Goal: Complete application form

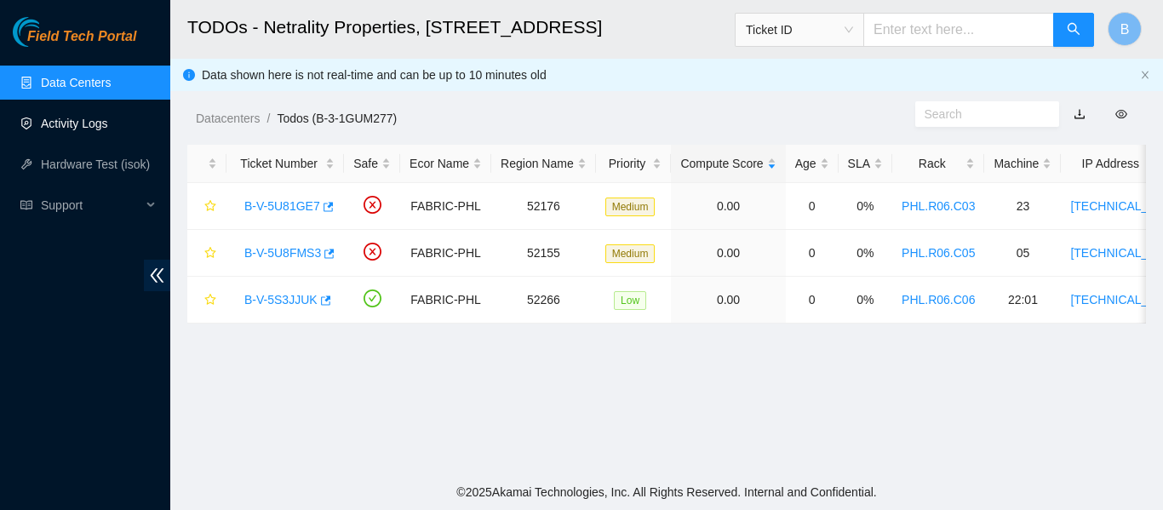
click at [81, 122] on link "Activity Logs" at bounding box center [74, 124] width 67 height 14
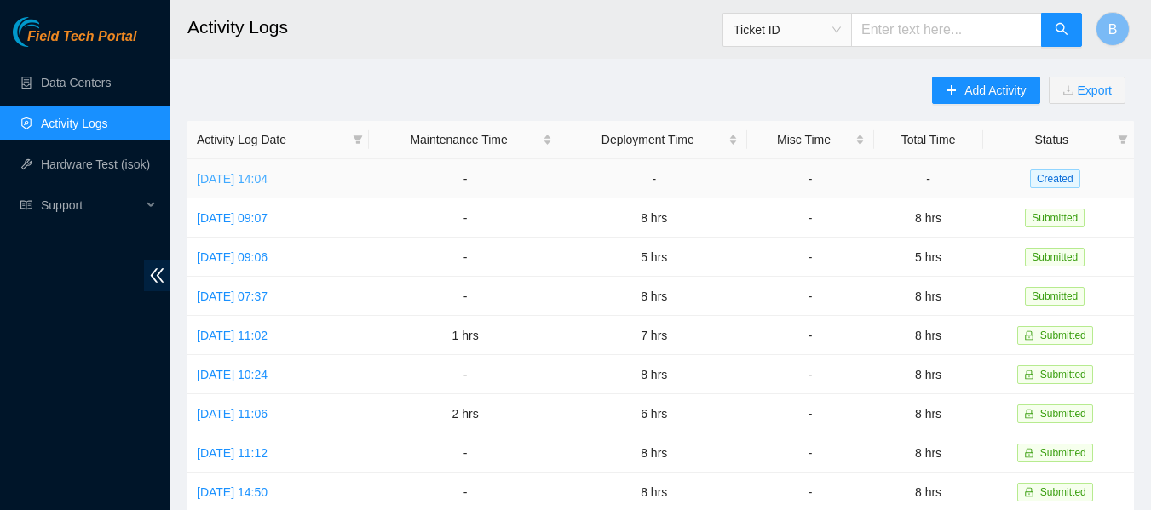
click at [267, 172] on link "[DATE] 14:04" at bounding box center [232, 179] width 71 height 14
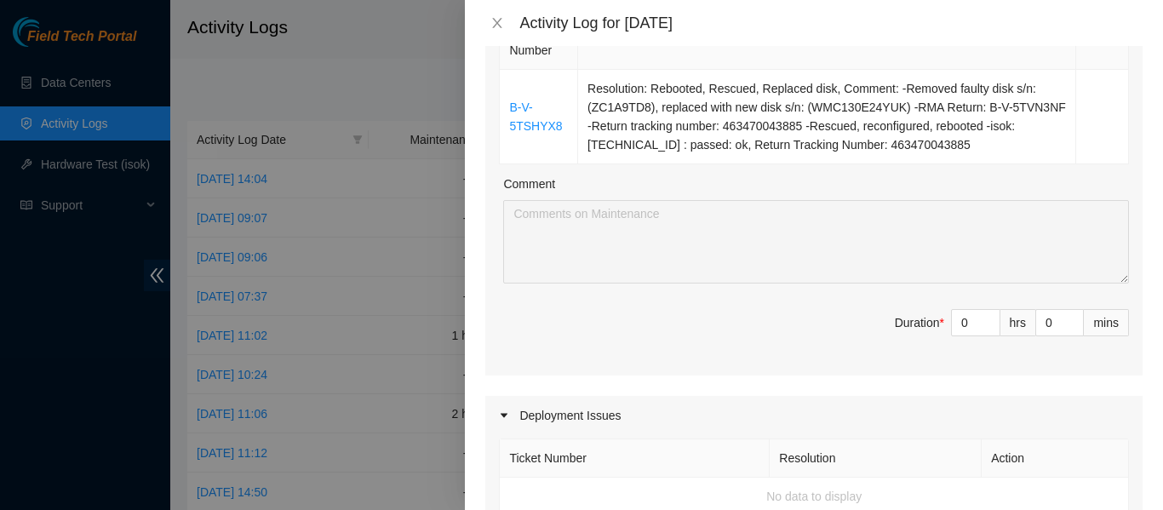
scroll to position [301, 0]
click at [956, 321] on input "0" at bounding box center [976, 324] width 48 height 26
type input "1"
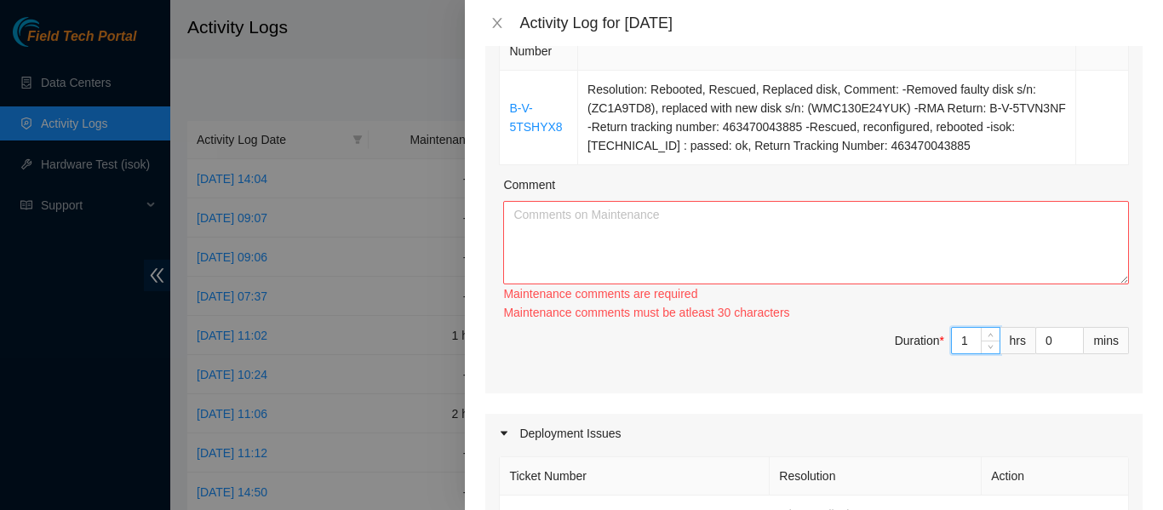
type input "1"
click at [921, 233] on textarea "Comment" at bounding box center [816, 242] width 626 height 83
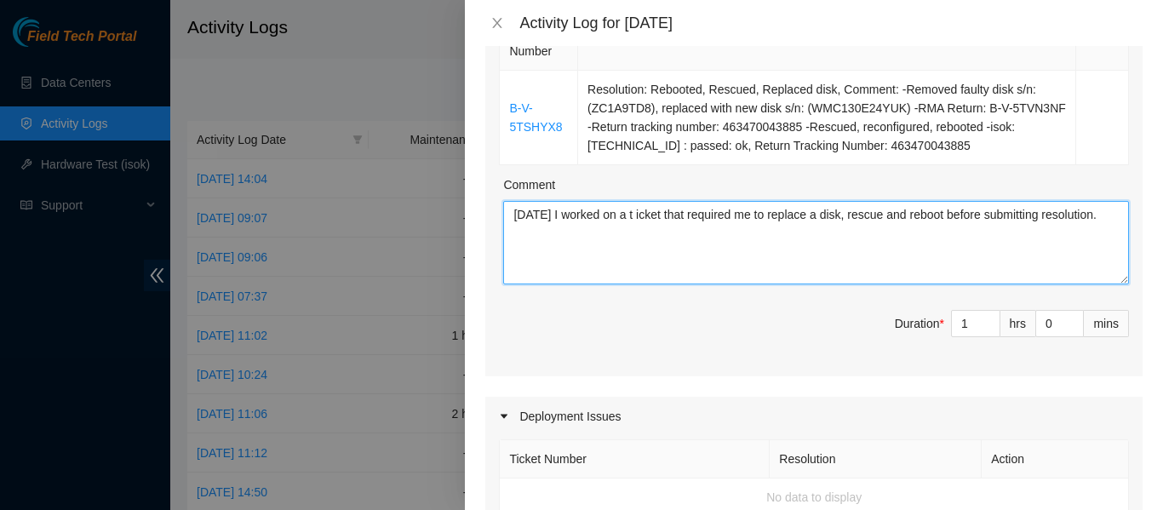
click at [630, 212] on textarea "[DATE] I worked on a t icket that required me to replace a disk, rescue and reb…" at bounding box center [816, 242] width 626 height 83
type textarea "[DATE] I worked on a ticket that required me to replace a disk, rescue and rebo…"
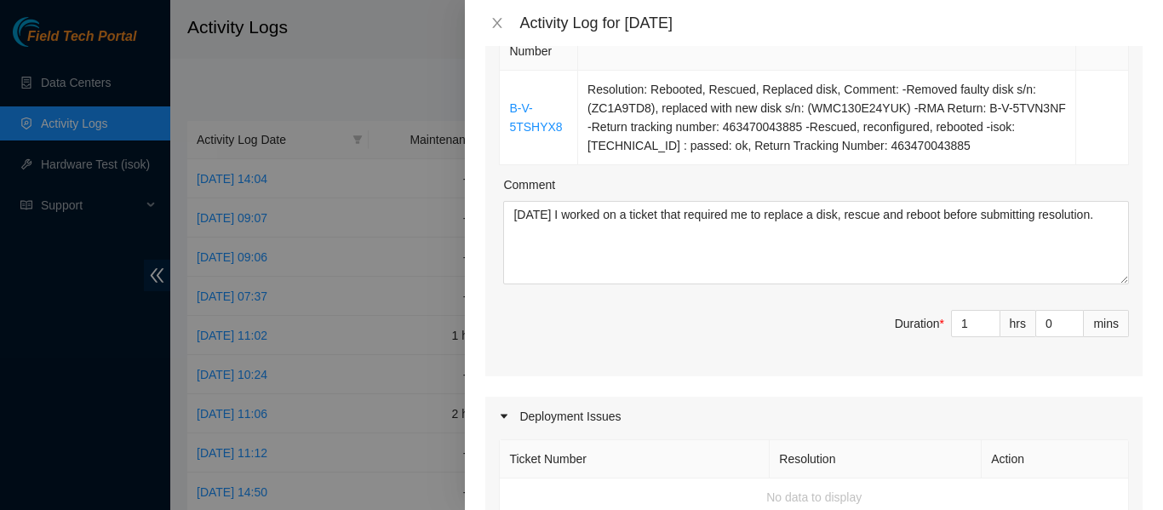
click at [722, 316] on span "Duration * 1 hrs 0 mins" at bounding box center [814, 334] width 630 height 48
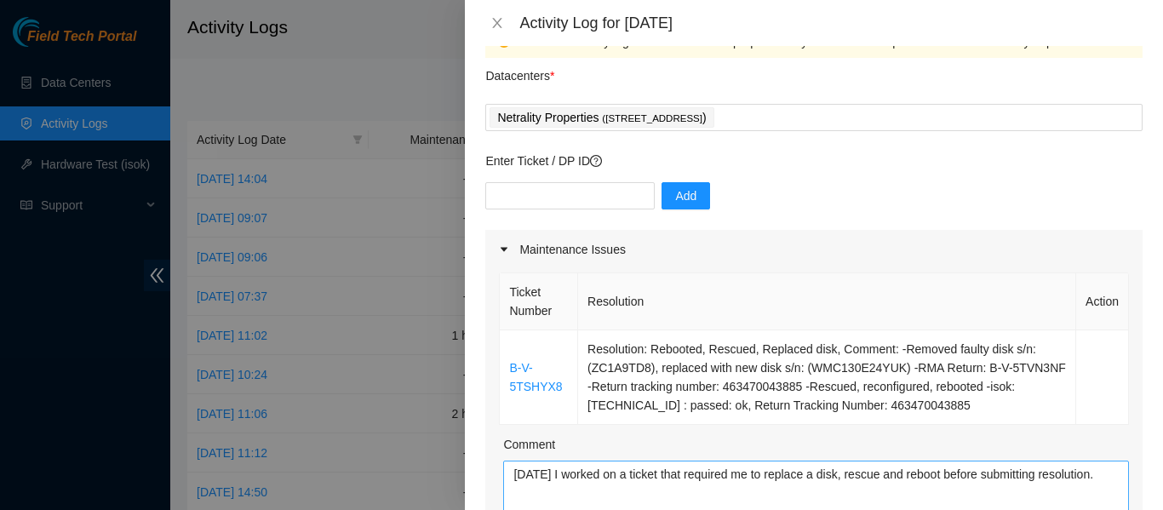
scroll to position [33, 0]
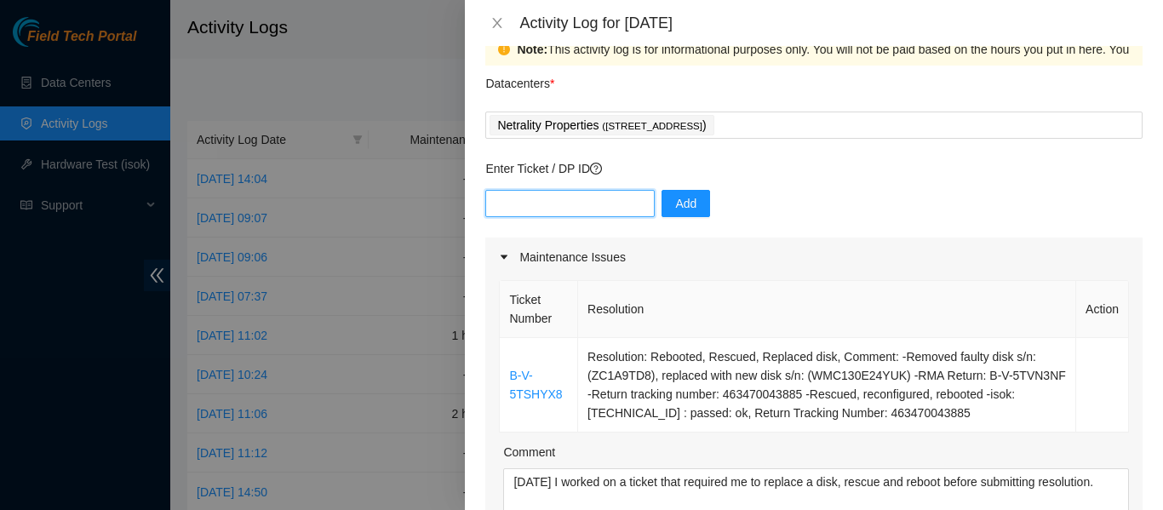
click at [558, 207] on input "text" at bounding box center [569, 203] width 169 height 27
type input "84320"
click at [689, 198] on button "Add" at bounding box center [686, 203] width 49 height 27
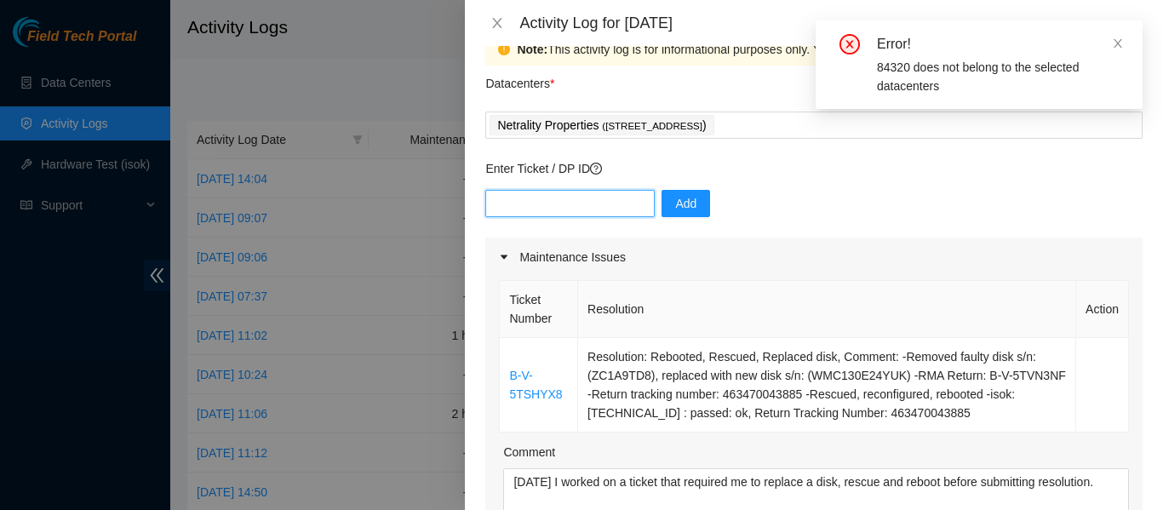
click at [564, 206] on input "text" at bounding box center [569, 203] width 169 height 27
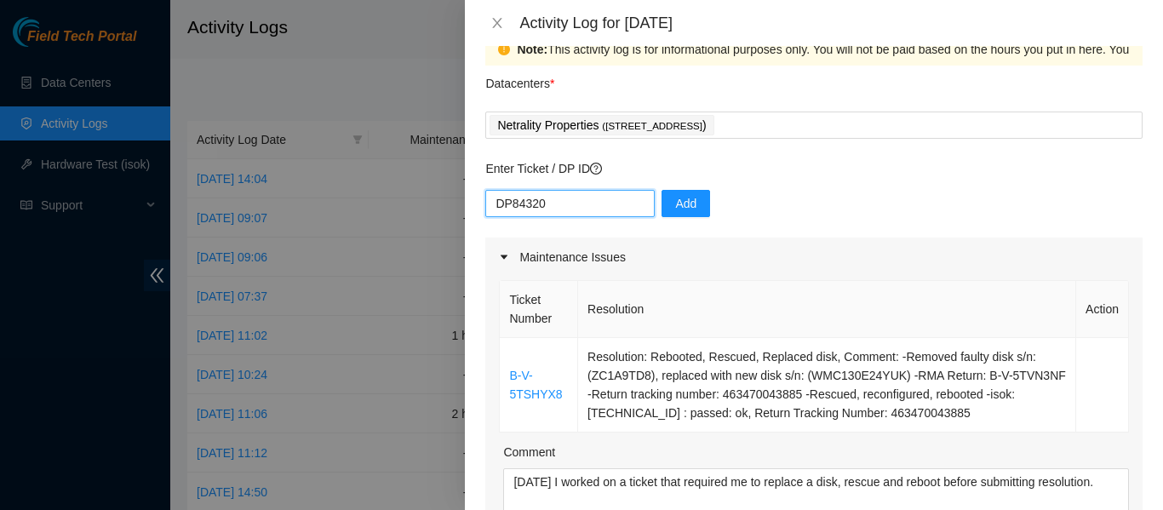
type input "DP84320"
click at [683, 215] on button "Add" at bounding box center [686, 203] width 49 height 27
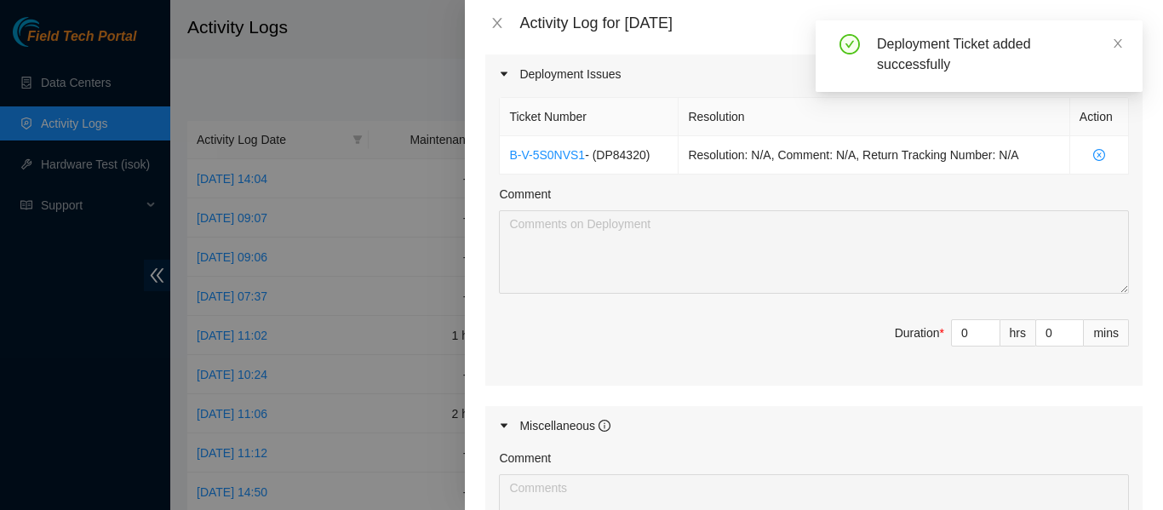
scroll to position [644, 0]
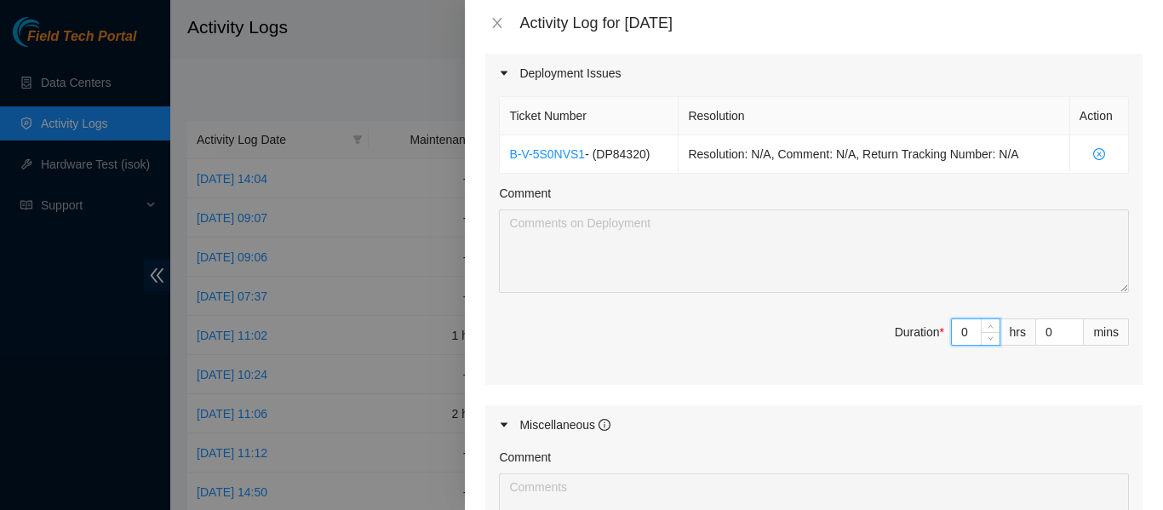
click at [952, 339] on input "0" at bounding box center [976, 332] width 48 height 26
type input "7"
type input "8"
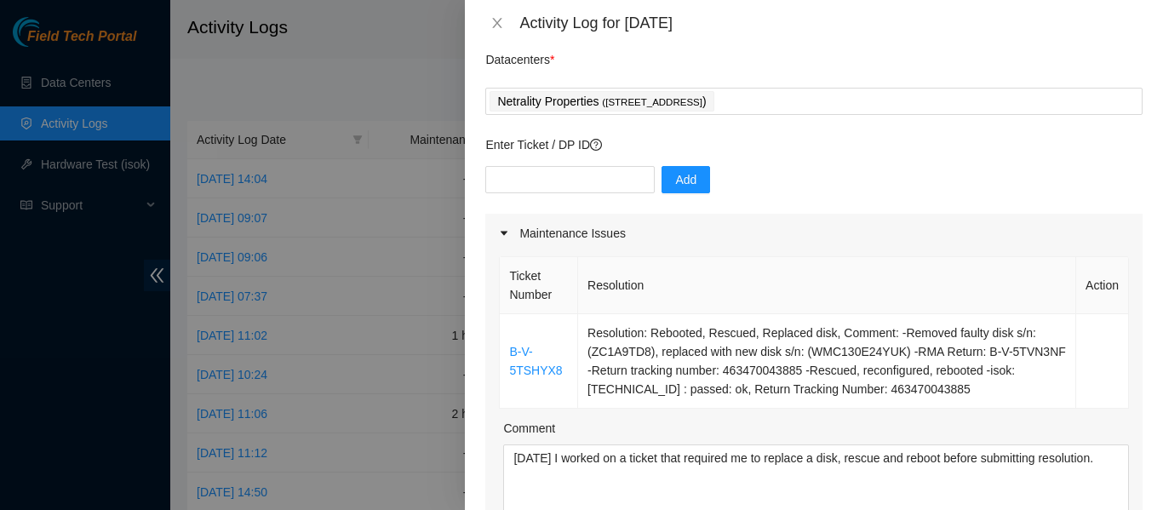
scroll to position [68, 0]
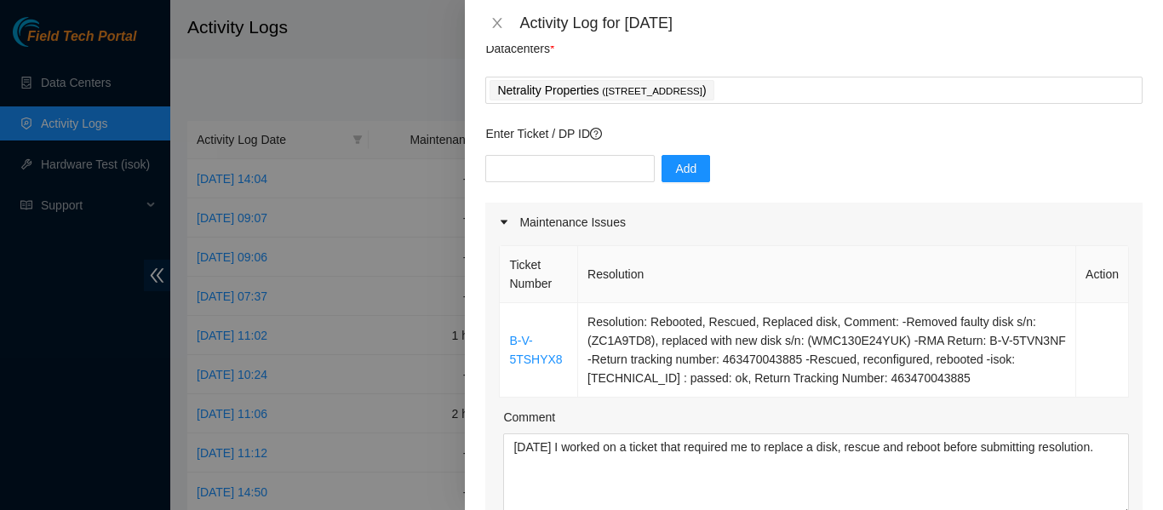
type input "7"
click at [568, 173] on input "text" at bounding box center [569, 168] width 169 height 27
type input "dp83406"
click at [683, 179] on button "Add" at bounding box center [686, 168] width 49 height 27
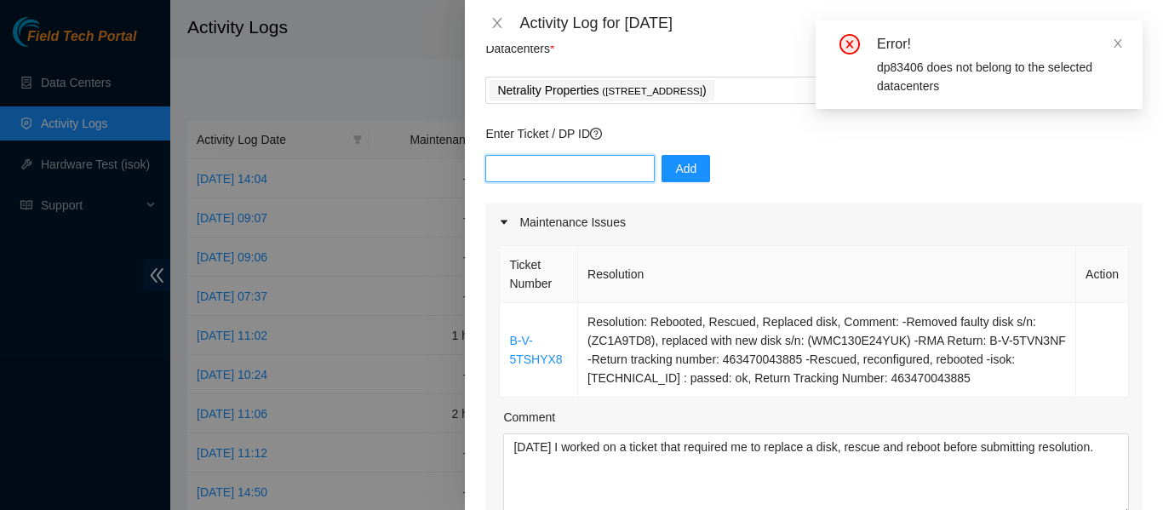
click at [553, 160] on input "text" at bounding box center [569, 168] width 169 height 27
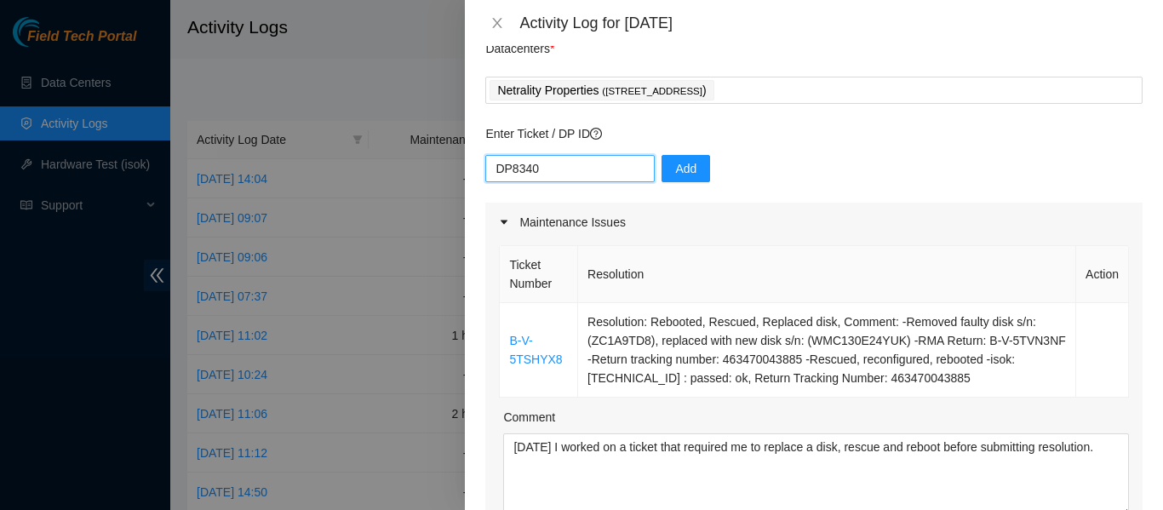
type input "DP83406"
click at [578, 169] on input "text" at bounding box center [569, 168] width 169 height 27
type input "DP80406"
click at [683, 155] on button "Add" at bounding box center [686, 168] width 49 height 27
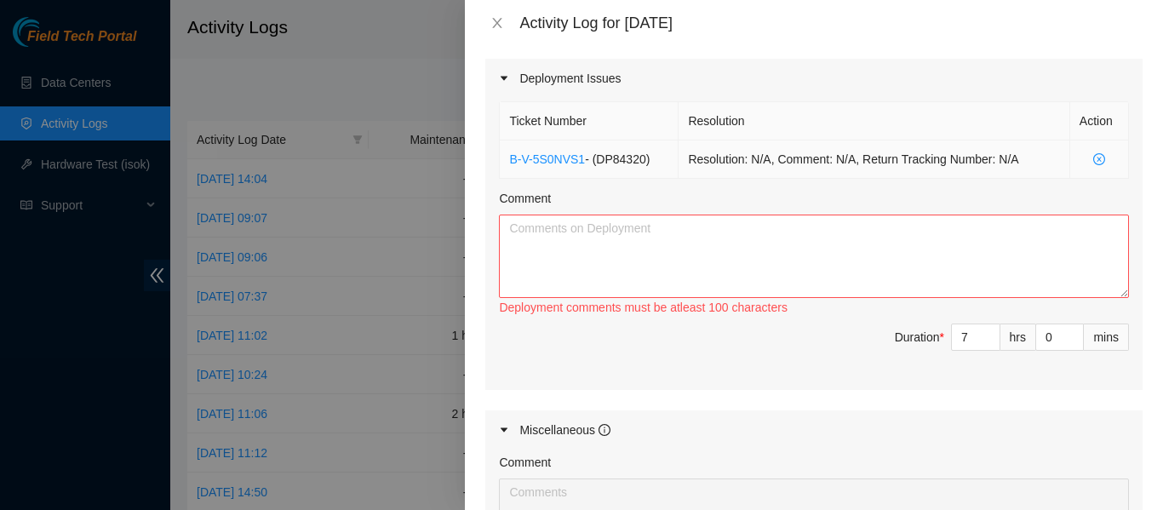
scroll to position [640, 0]
click at [592, 258] on textarea "Comment" at bounding box center [814, 255] width 630 height 83
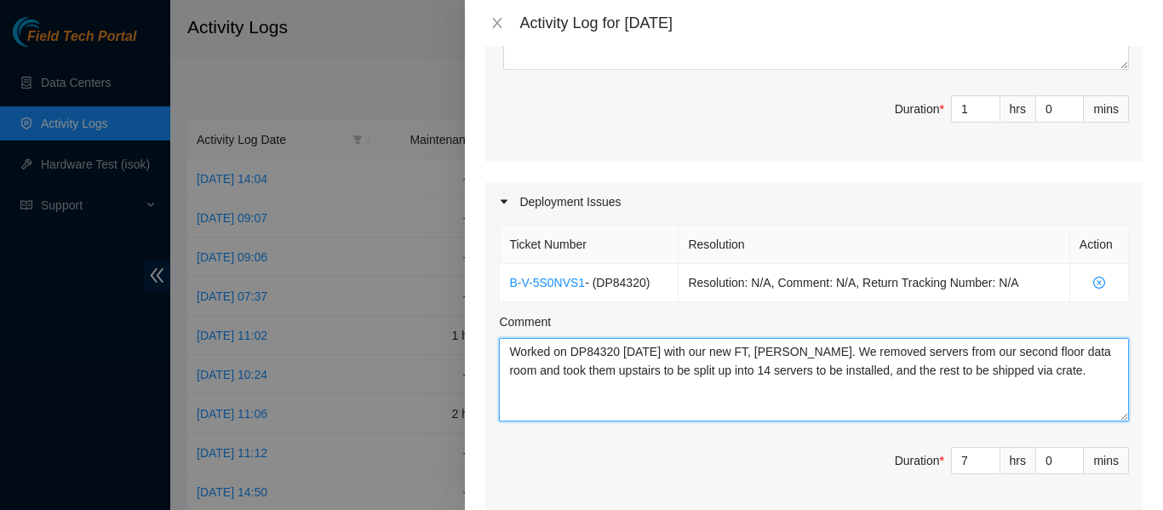
scroll to position [514, 0]
type textarea "Worked on DP84320 [DATE] with our new FT, [PERSON_NAME]. We removed servers fro…"
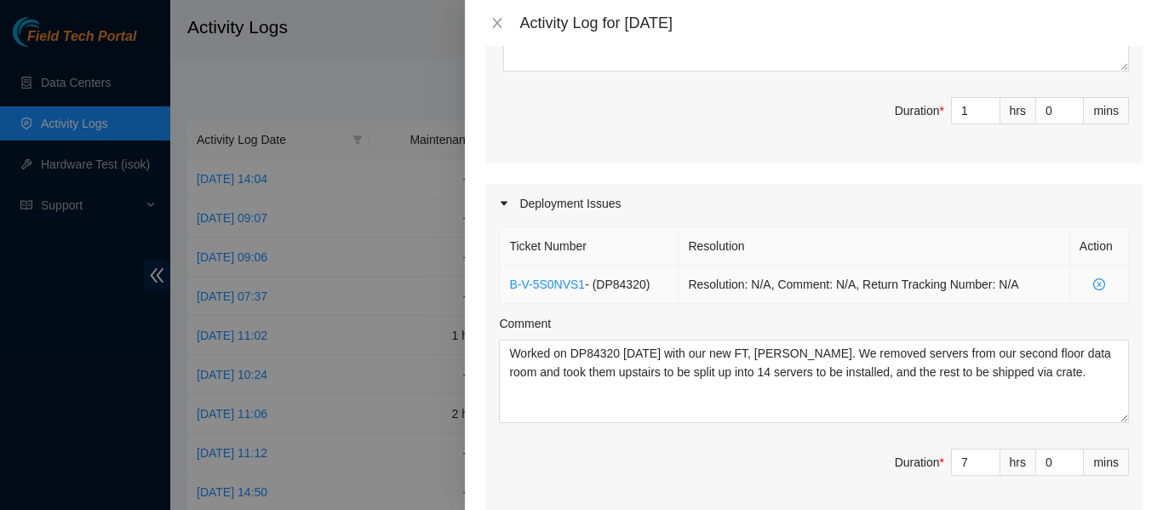
click at [616, 284] on span "- ( DP84320 )" at bounding box center [617, 285] width 65 height 14
copy span "DP84320"
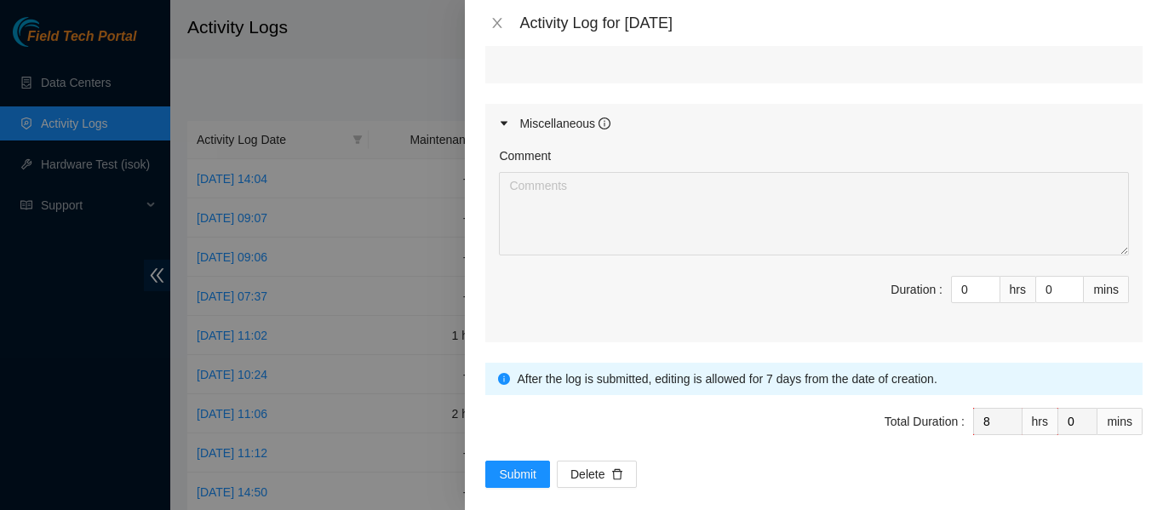
scroll to position [964, 0]
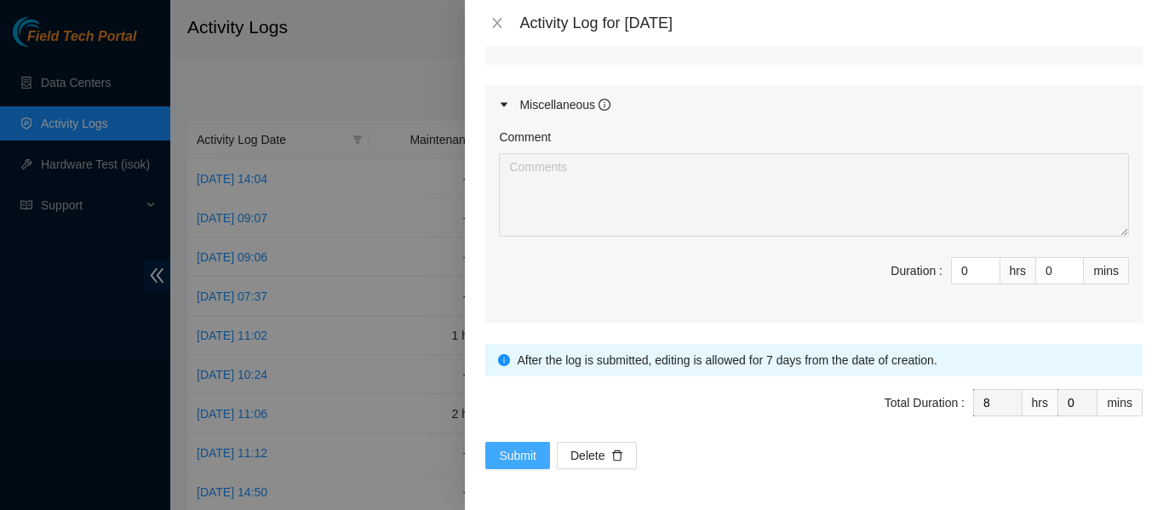
click at [516, 454] on span "Submit" at bounding box center [517, 455] width 37 height 19
click at [517, 449] on span "Submit" at bounding box center [517, 455] width 37 height 19
